Goal: Task Accomplishment & Management: Manage account settings

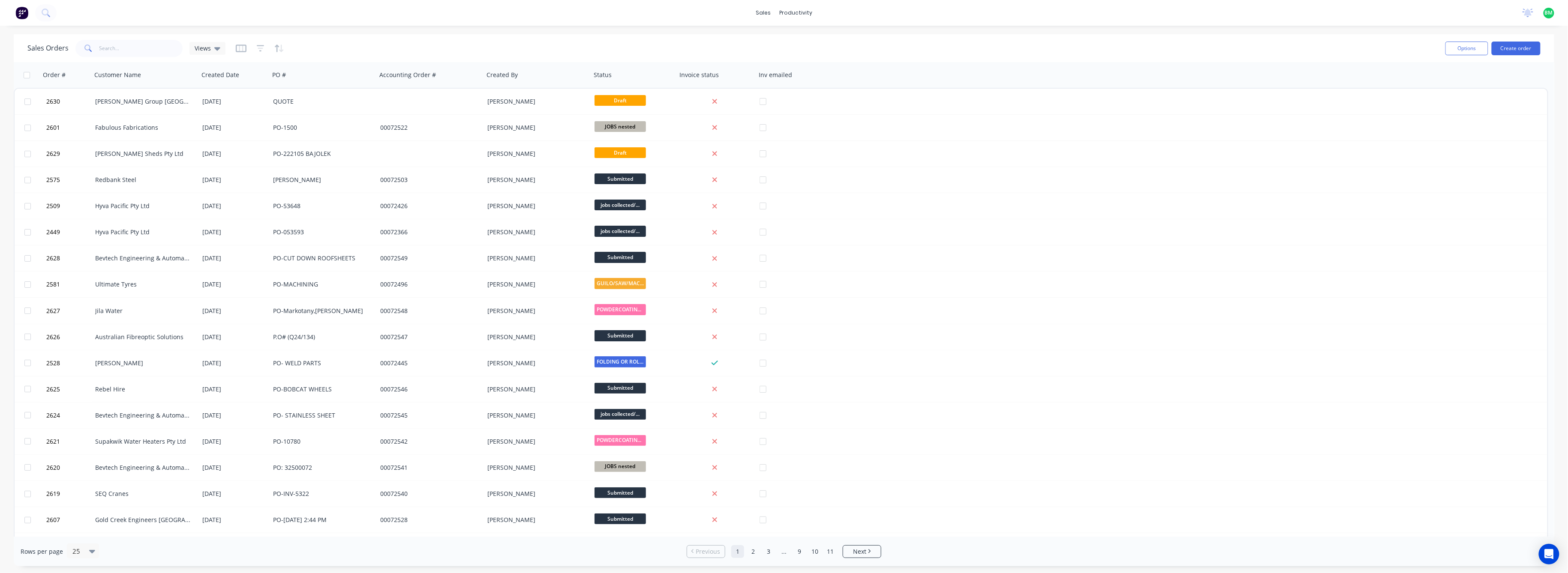
click at [1549, 14] on span "BM" at bounding box center [1549, 13] width 8 height 8
click at [1474, 108] on div "Sign out" at bounding box center [1477, 107] width 23 height 8
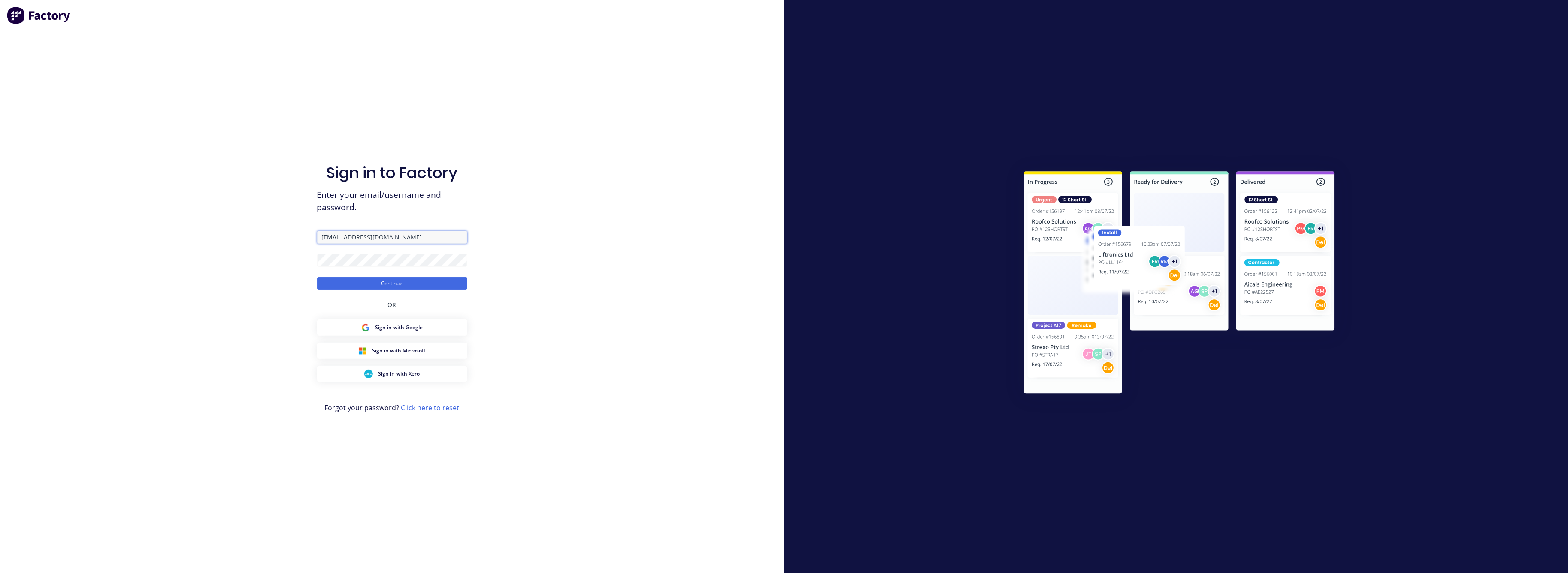
click at [433, 238] on input "[EMAIL_ADDRESS][DOMAIN_NAME]" at bounding box center [392, 237] width 150 height 13
type input "[EMAIL_ADDRESS][DOMAIN_NAME]"
click at [416, 285] on button "Continue" at bounding box center [392, 283] width 150 height 13
